Goal: Complete application form

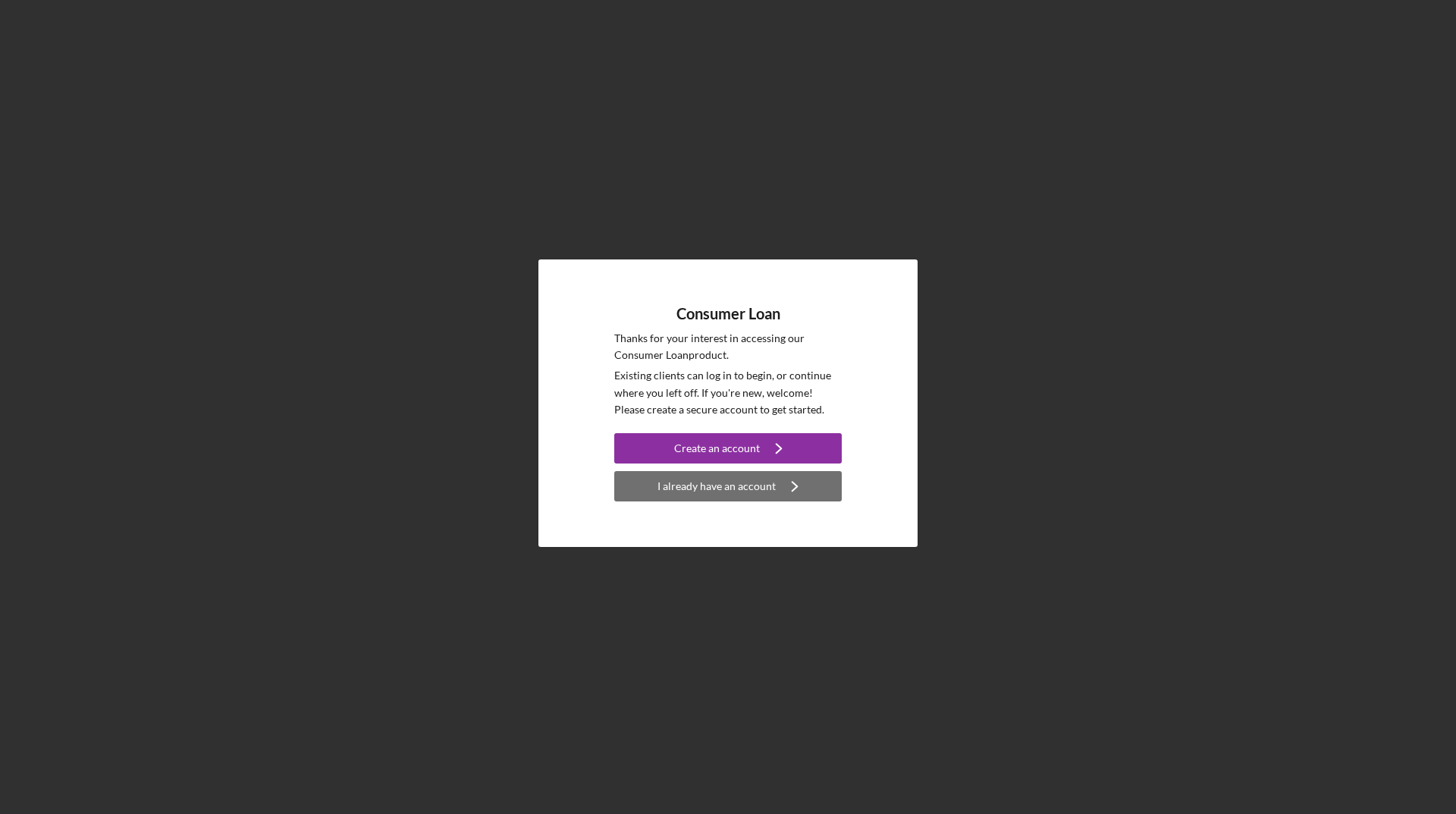
click at [724, 484] on div "I already have an account" at bounding box center [716, 486] width 118 height 30
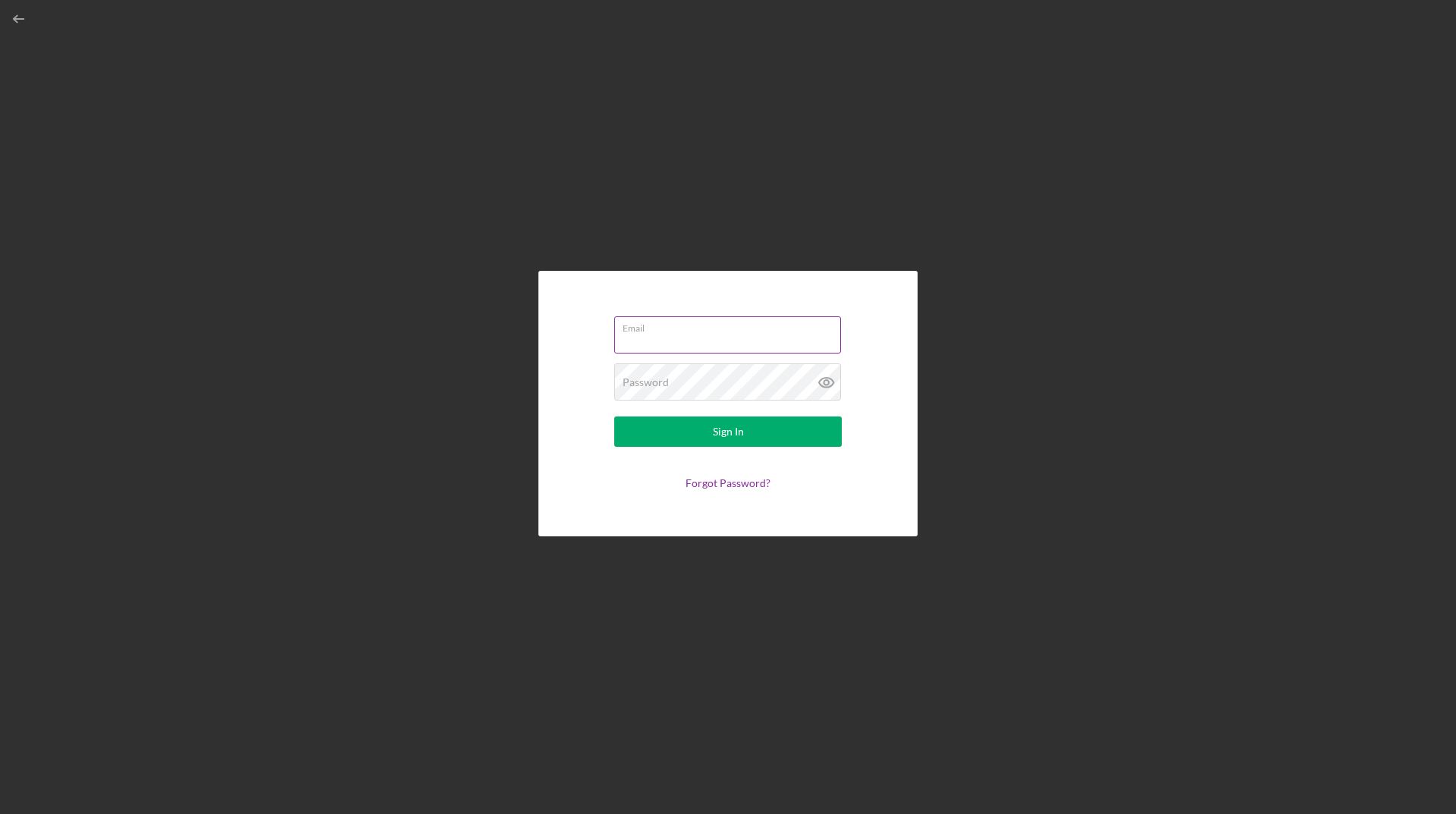
type input "[EMAIL_ADDRESS][DOMAIN_NAME]"
click at [679, 341] on input "[EMAIL_ADDRESS][DOMAIN_NAME]" at bounding box center [727, 334] width 227 height 37
click at [655, 436] on button "Sign In" at bounding box center [728, 432] width 227 height 30
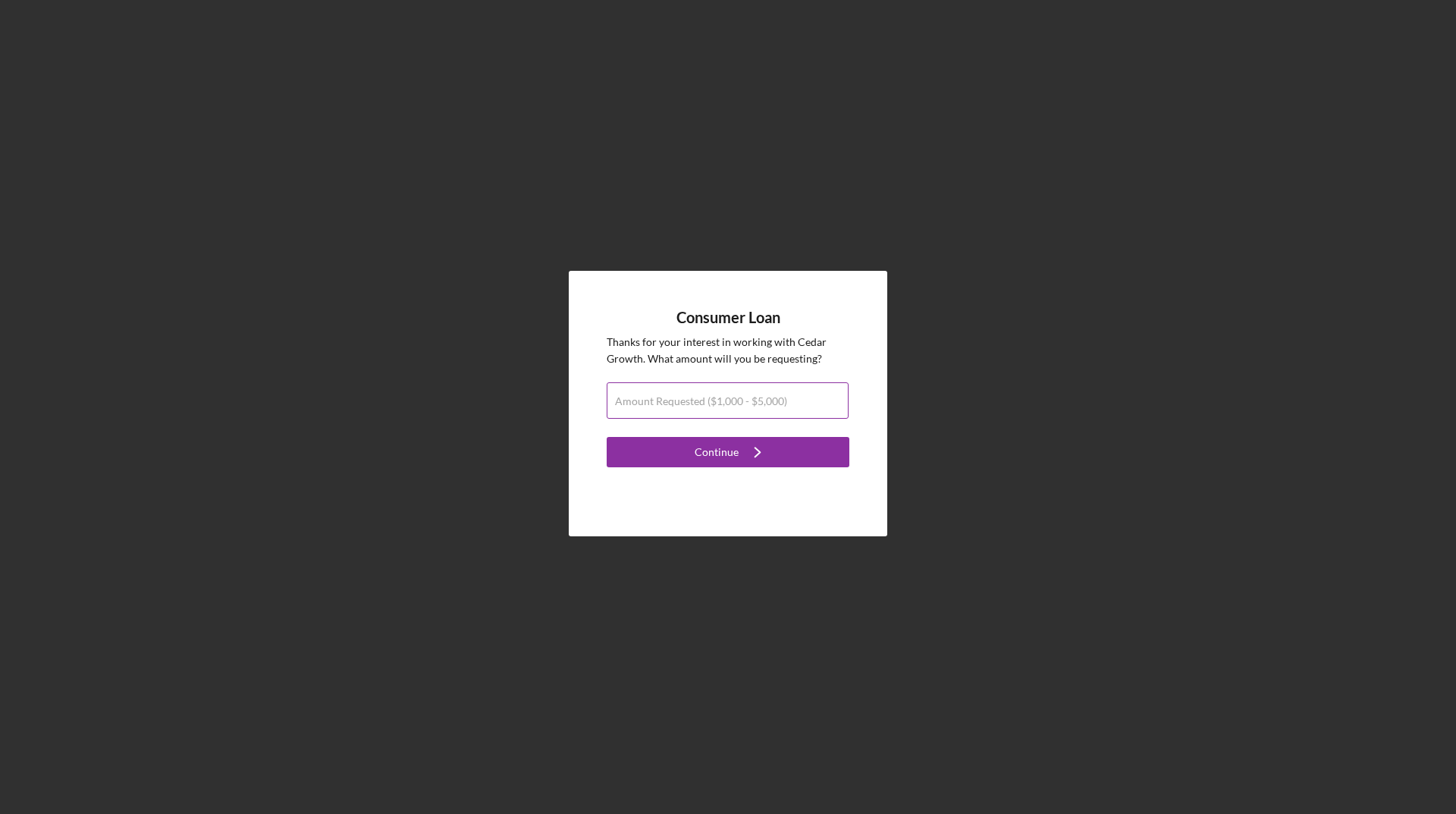
click at [720, 404] on label "Amount Requested ($1,000 - $5,000)" at bounding box center [701, 401] width 172 height 12
click at [720, 404] on input "Amount Requested ($1,000 - $5,000)" at bounding box center [727, 400] width 242 height 37
